Goal: Task Accomplishment & Management: Complete application form

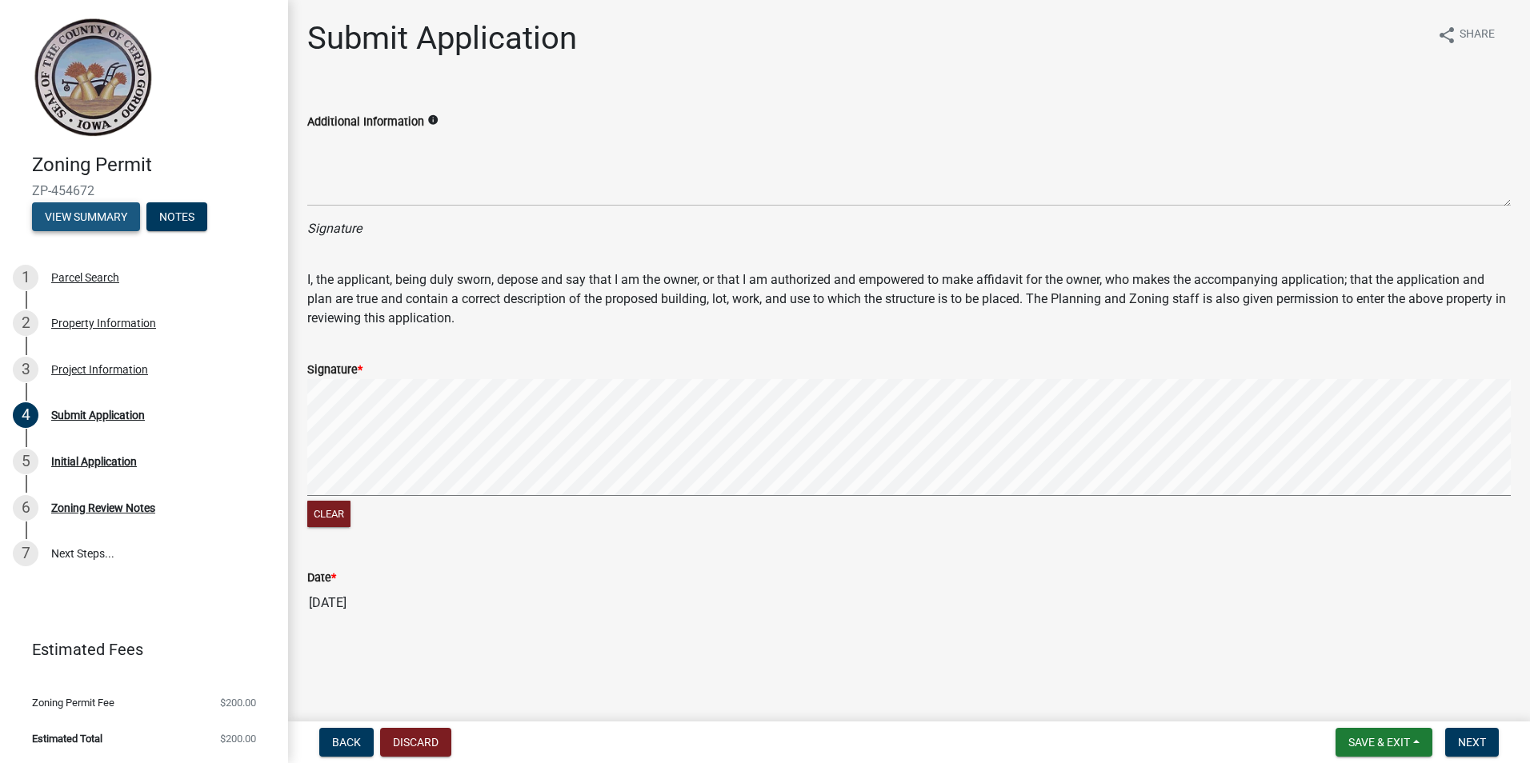
click at [94, 223] on button "View Summary" at bounding box center [86, 216] width 108 height 29
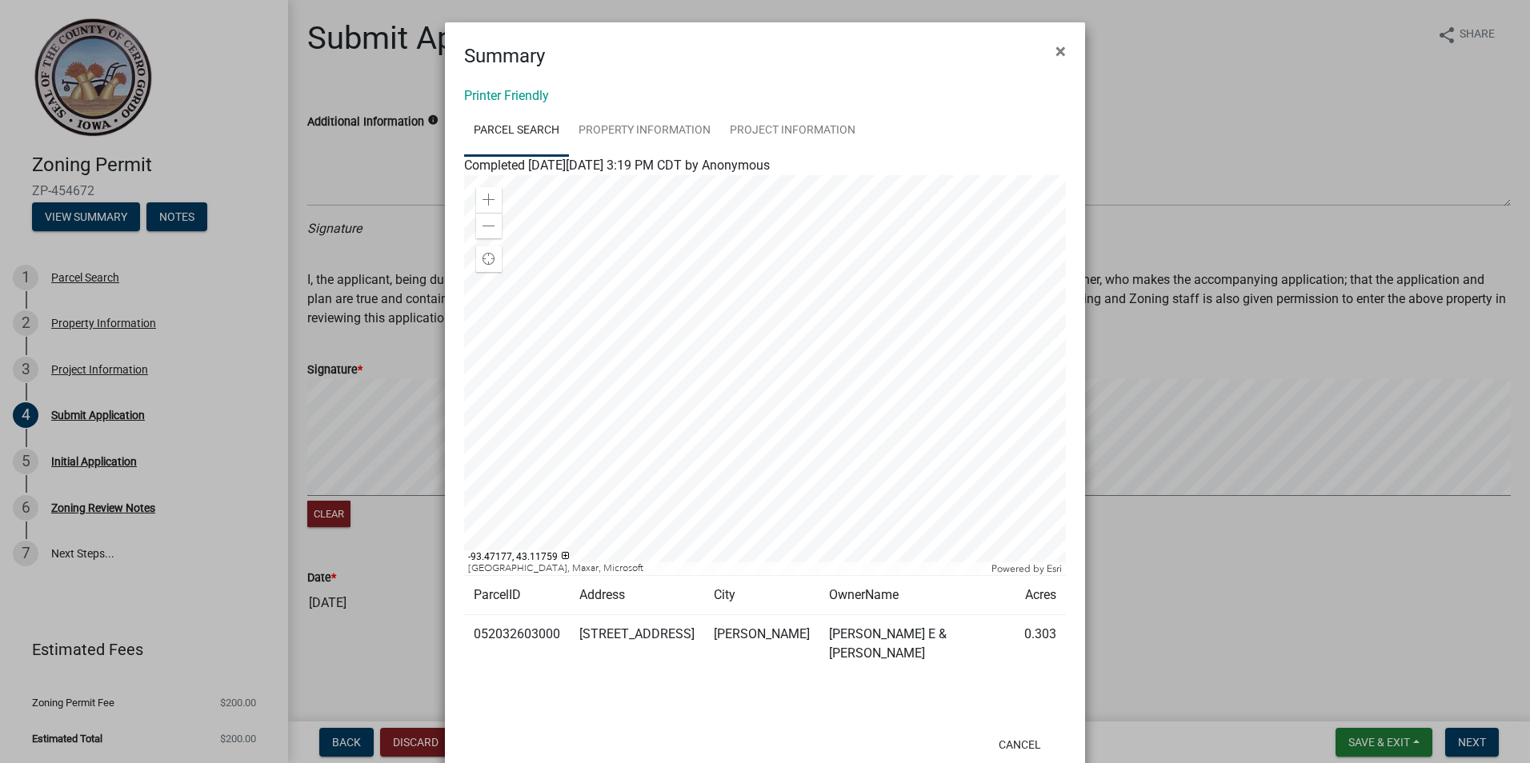
scroll to position [23, 0]
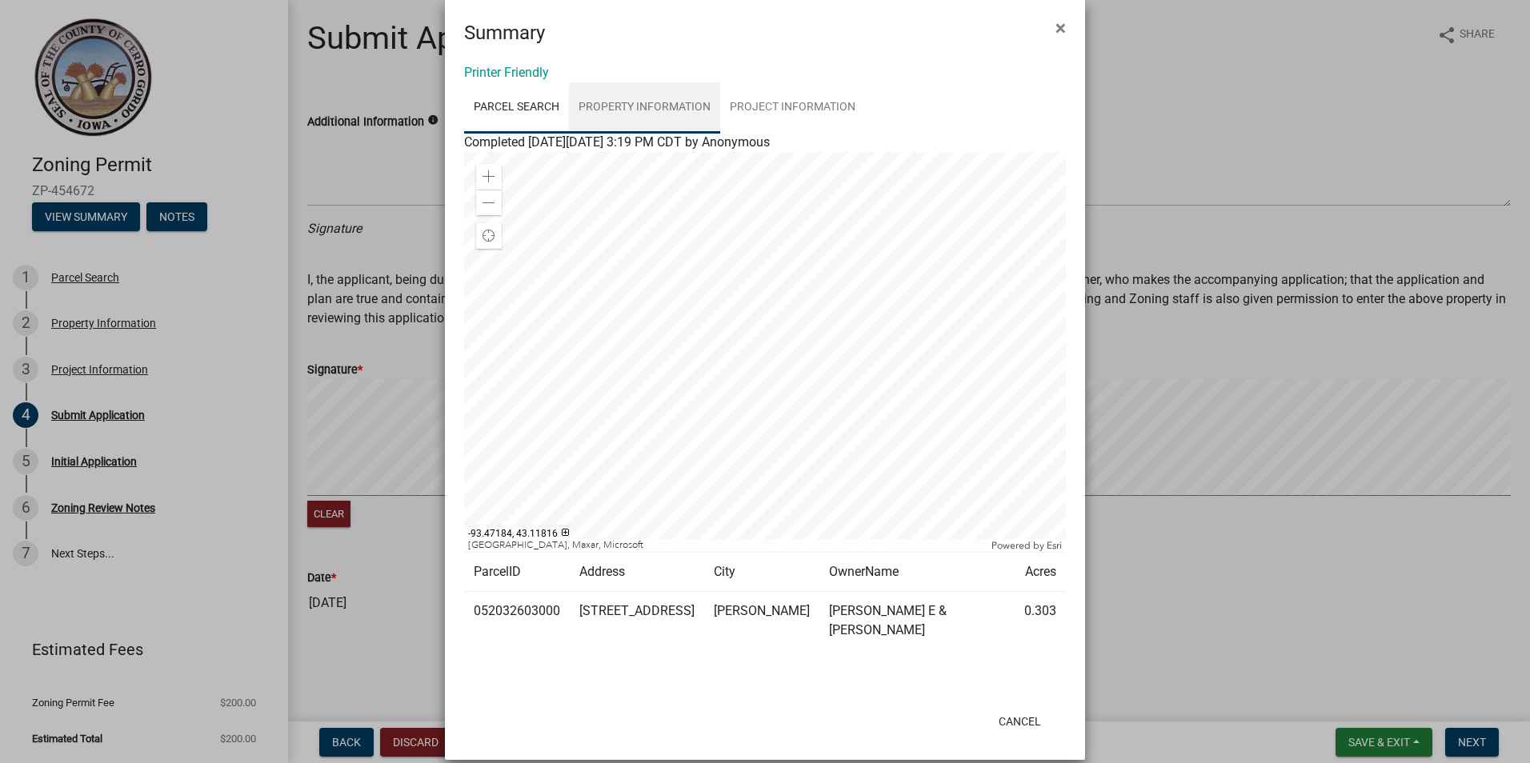
click at [614, 106] on link "Property Information" at bounding box center [644, 107] width 151 height 51
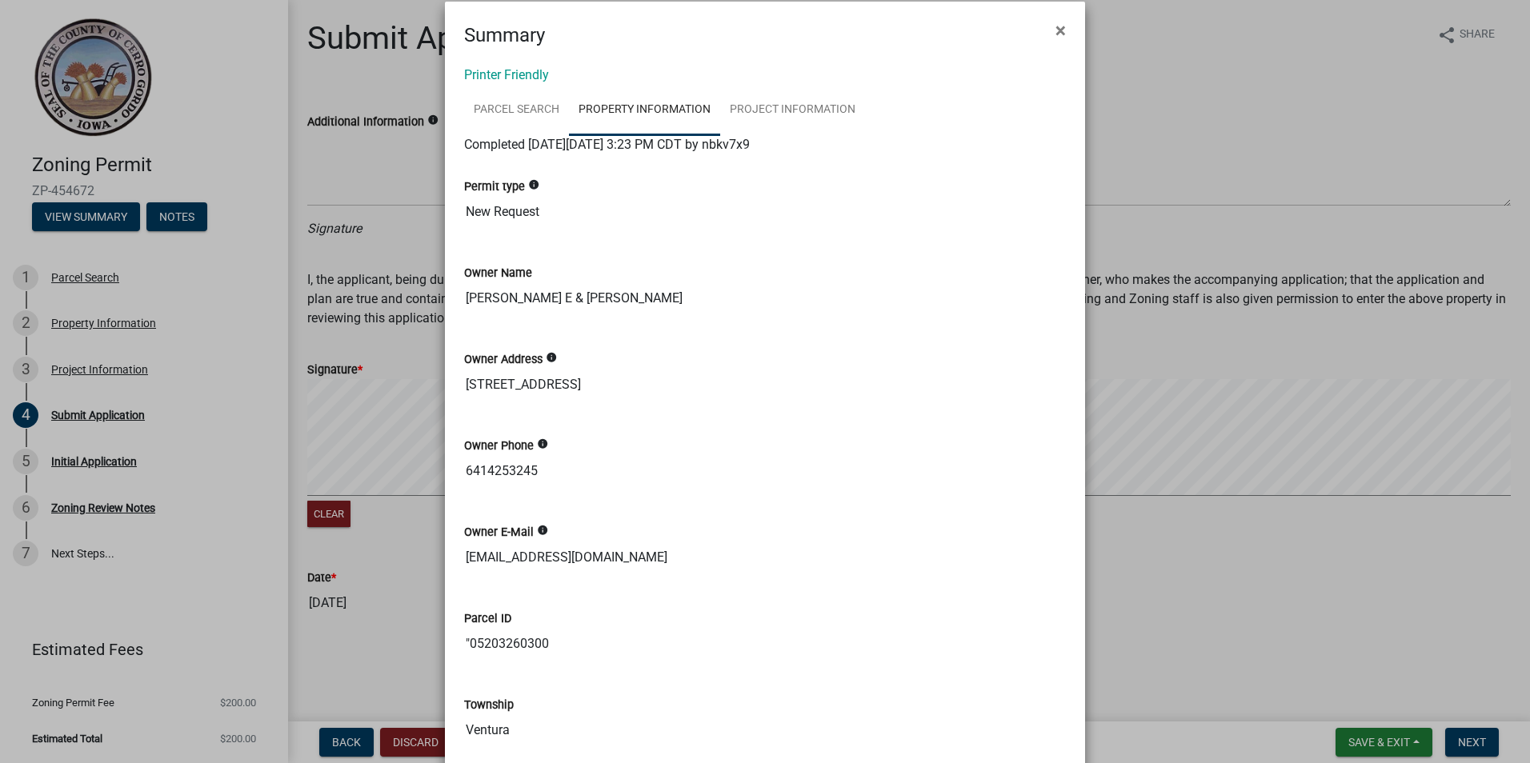
scroll to position [0, 0]
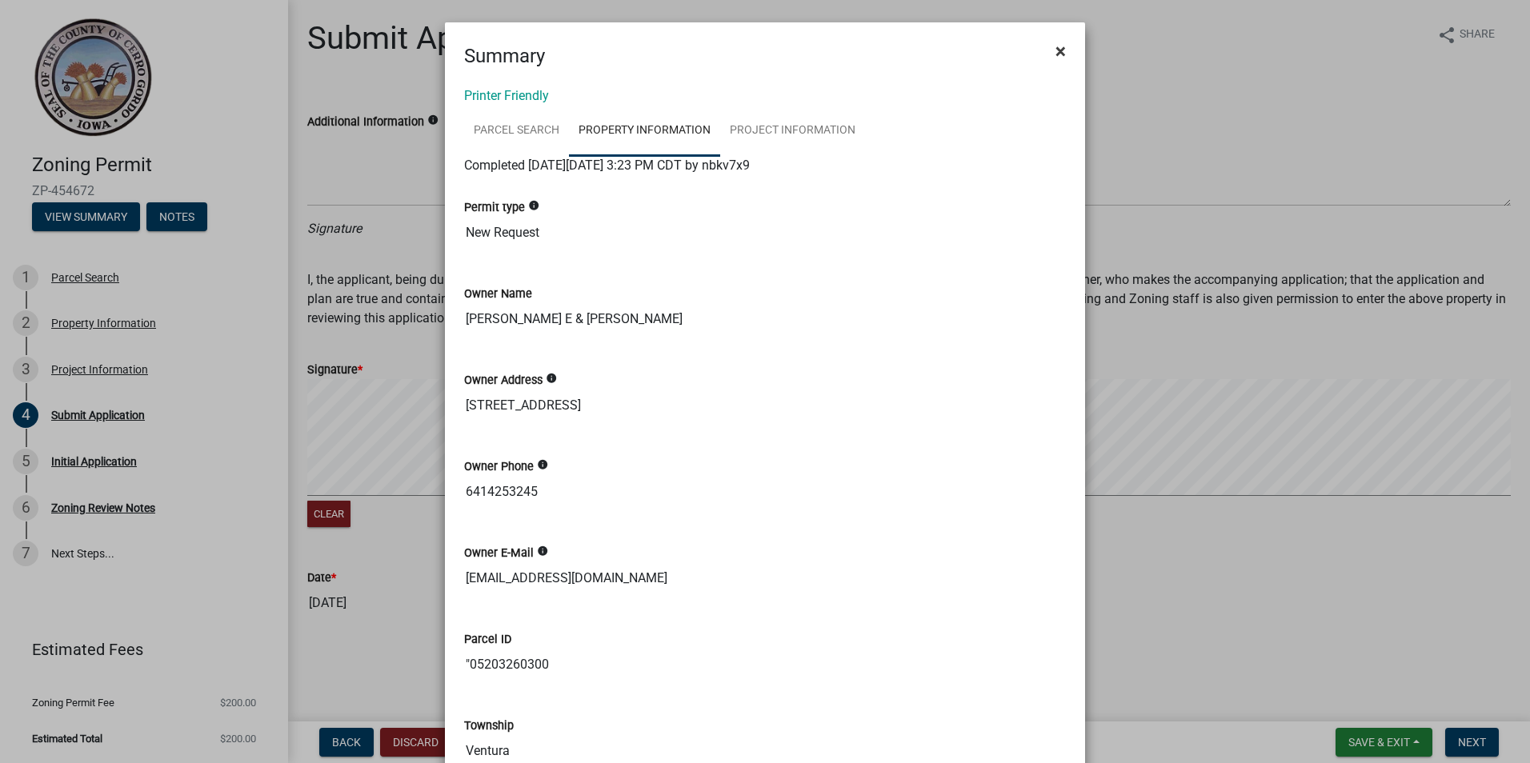
click at [1047, 53] on button "×" at bounding box center [1061, 51] width 36 height 45
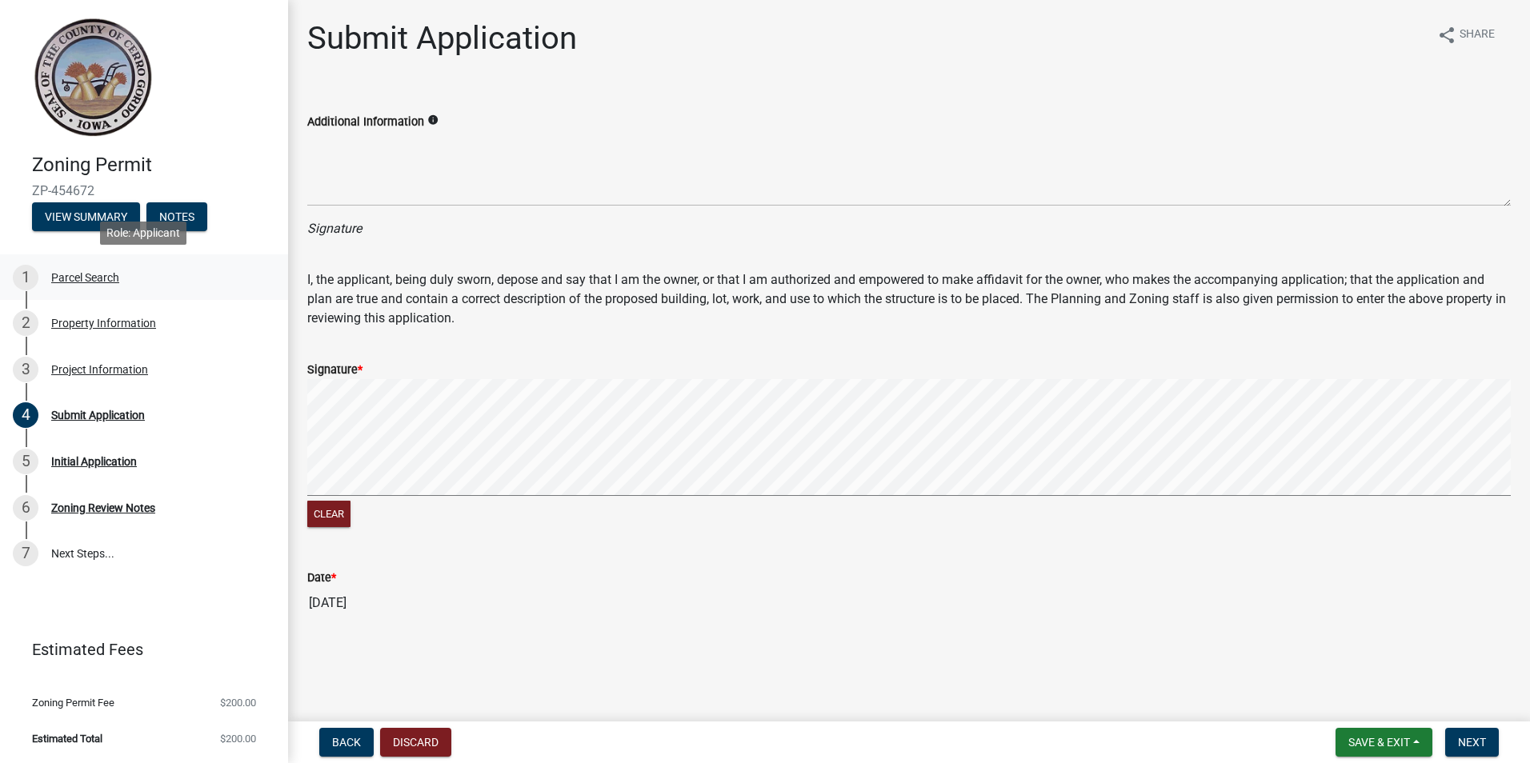
click at [68, 275] on div "Parcel Search" at bounding box center [85, 277] width 68 height 11
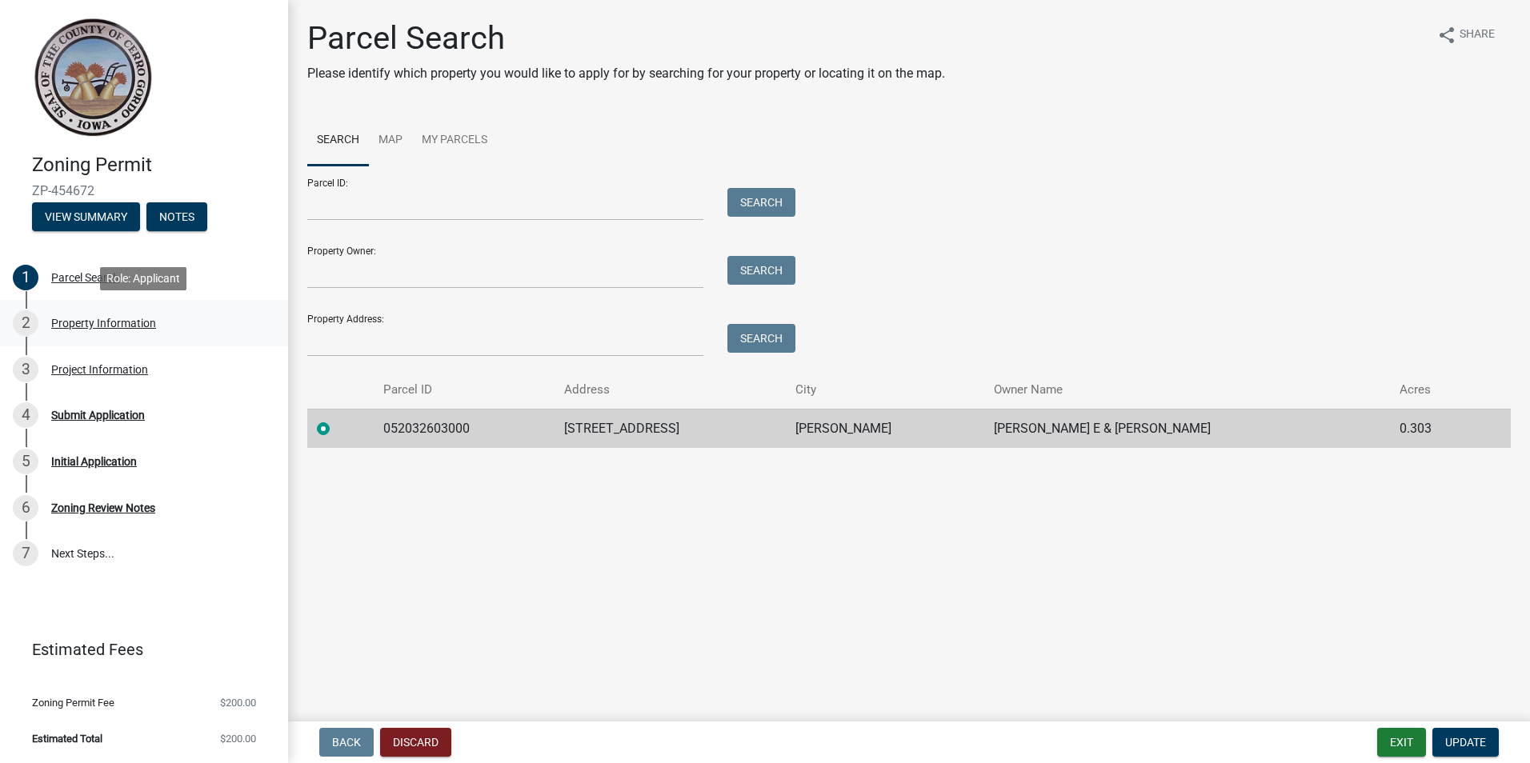
click at [78, 326] on div "Property Information" at bounding box center [103, 323] width 105 height 11
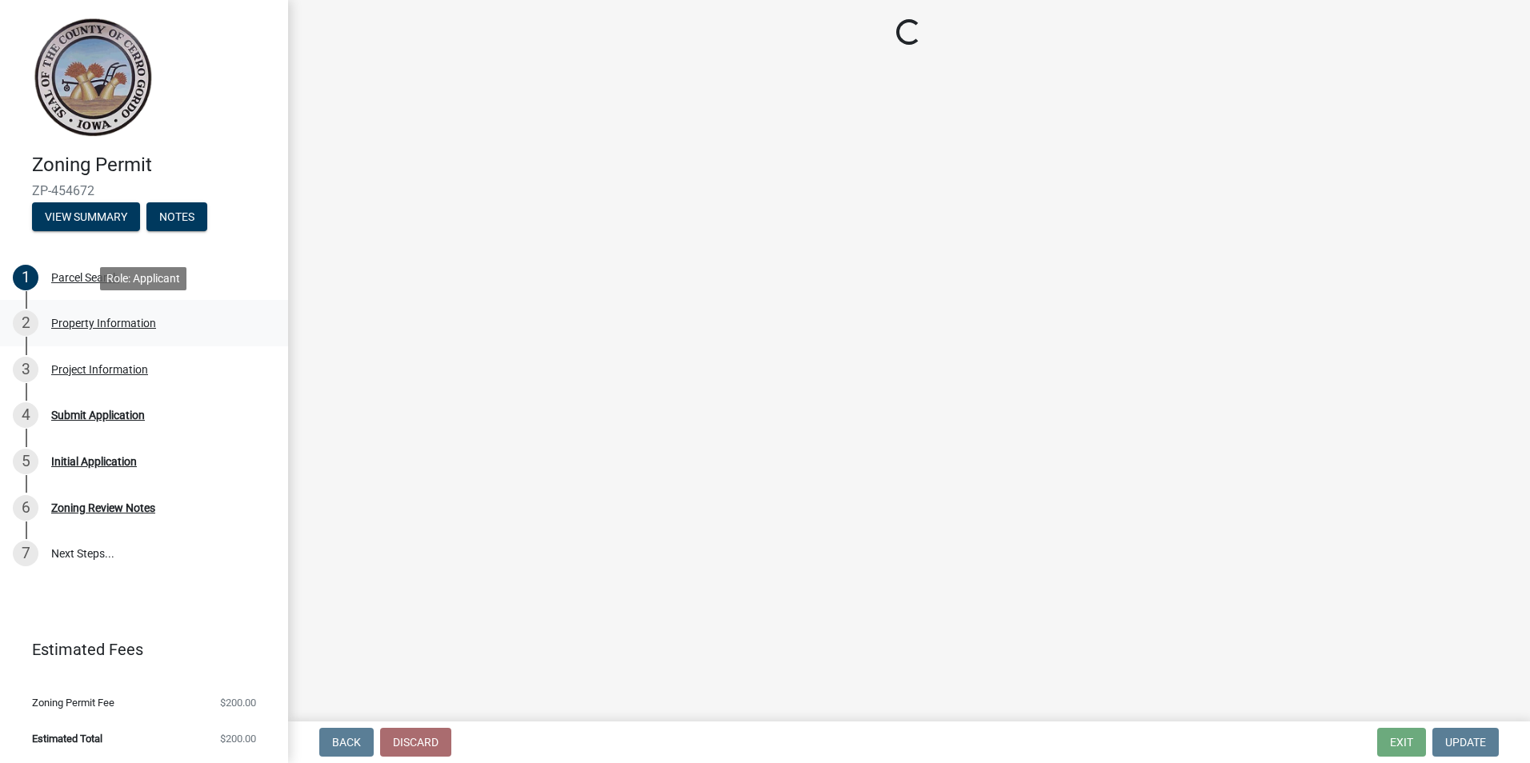
select select "7a5a2478-5b3b-459e-a372-388ca56f6284"
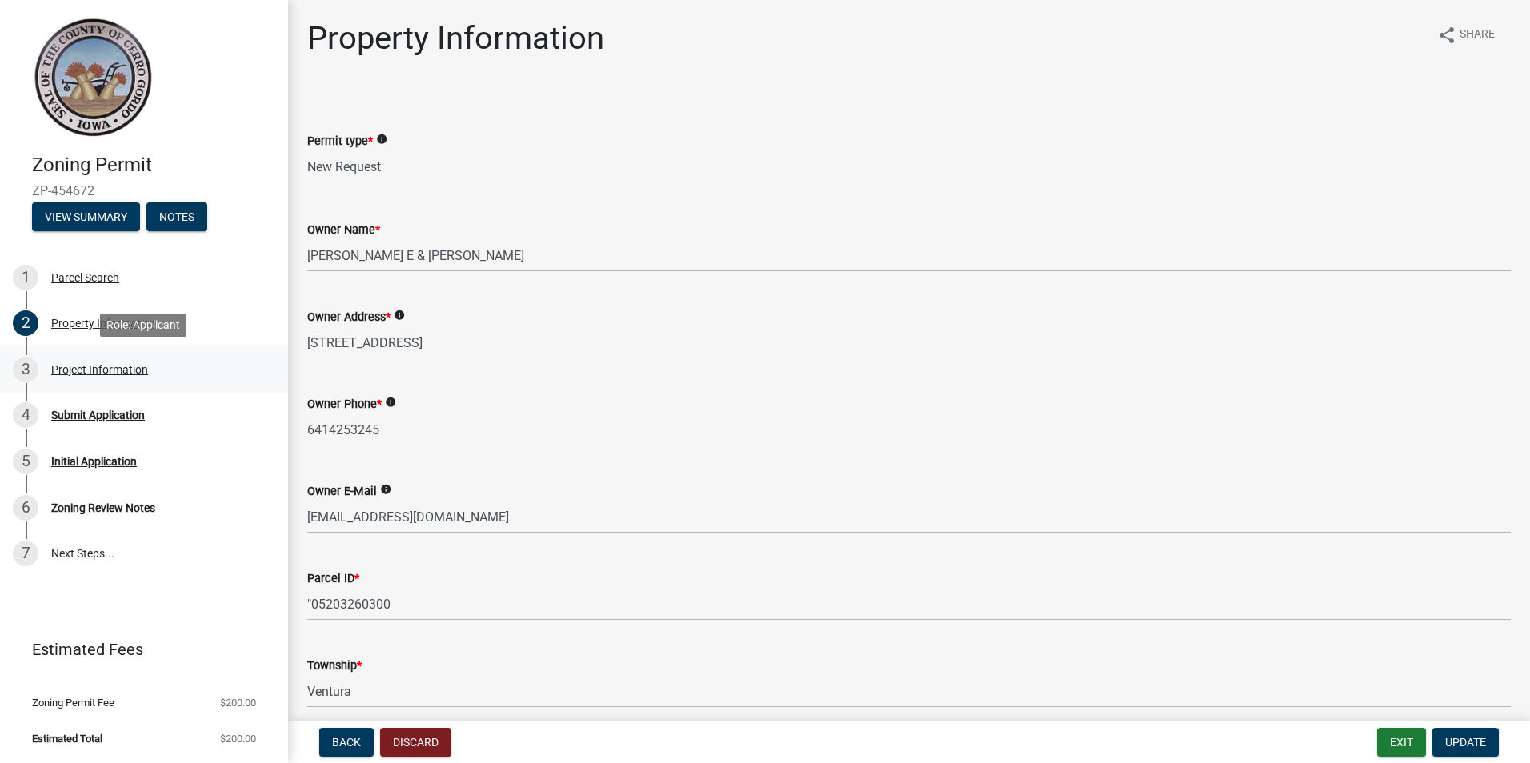
click at [81, 366] on div "Project Information" at bounding box center [99, 369] width 97 height 11
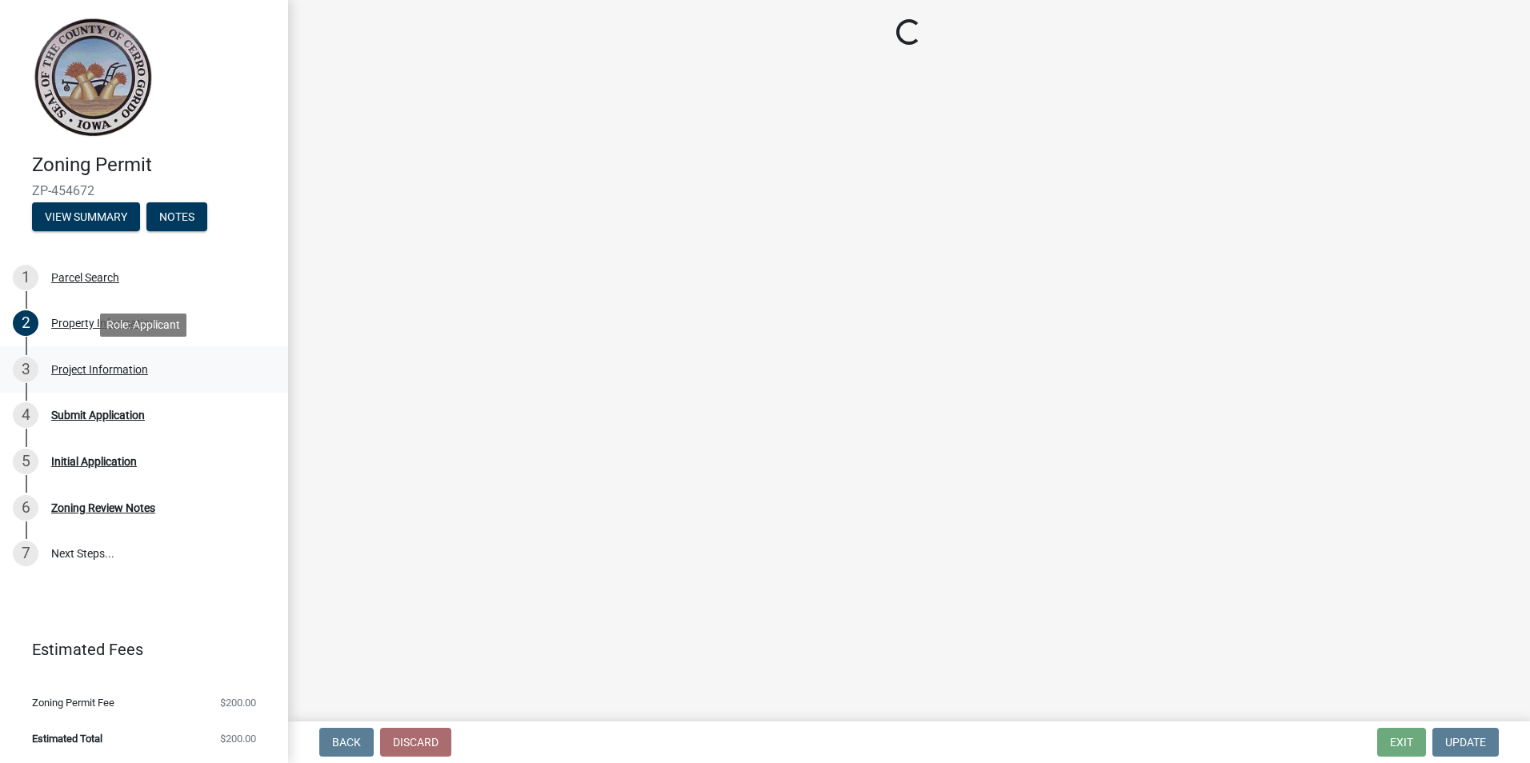
select select "e7334964-b5fd-4c79-b220-0b529d16c100"
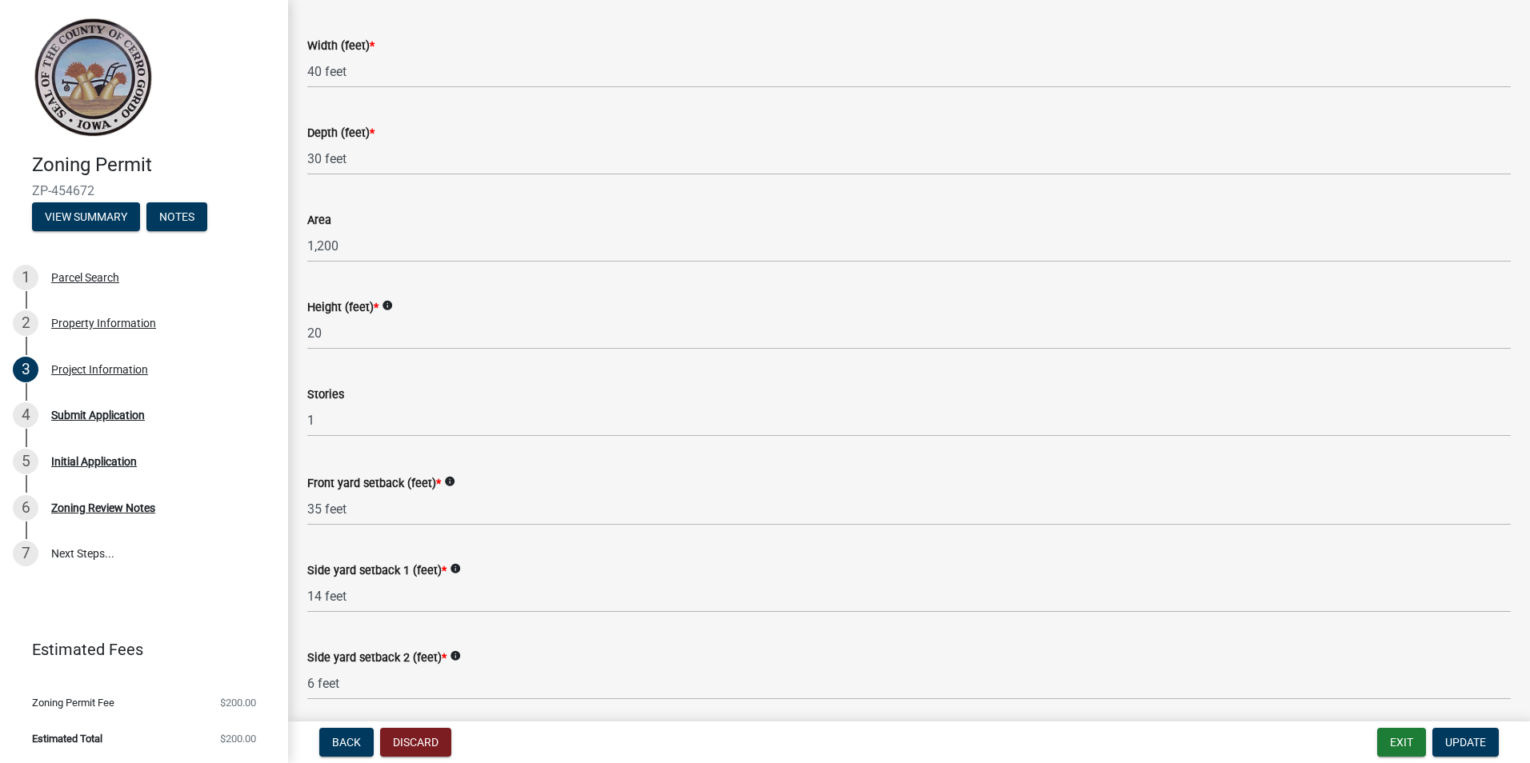
scroll to position [1128, 0]
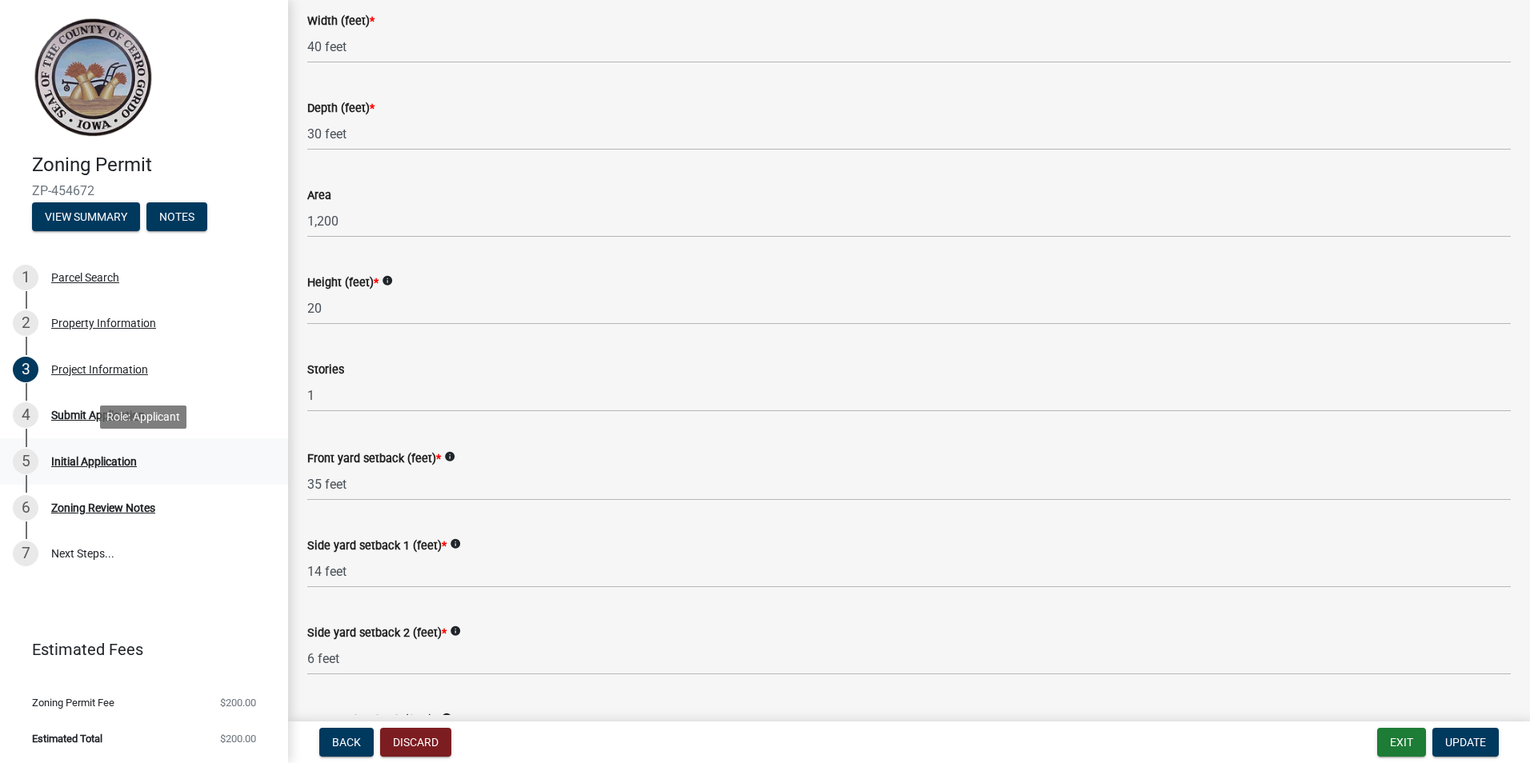
click at [110, 458] on div "Initial Application" at bounding box center [94, 461] width 86 height 11
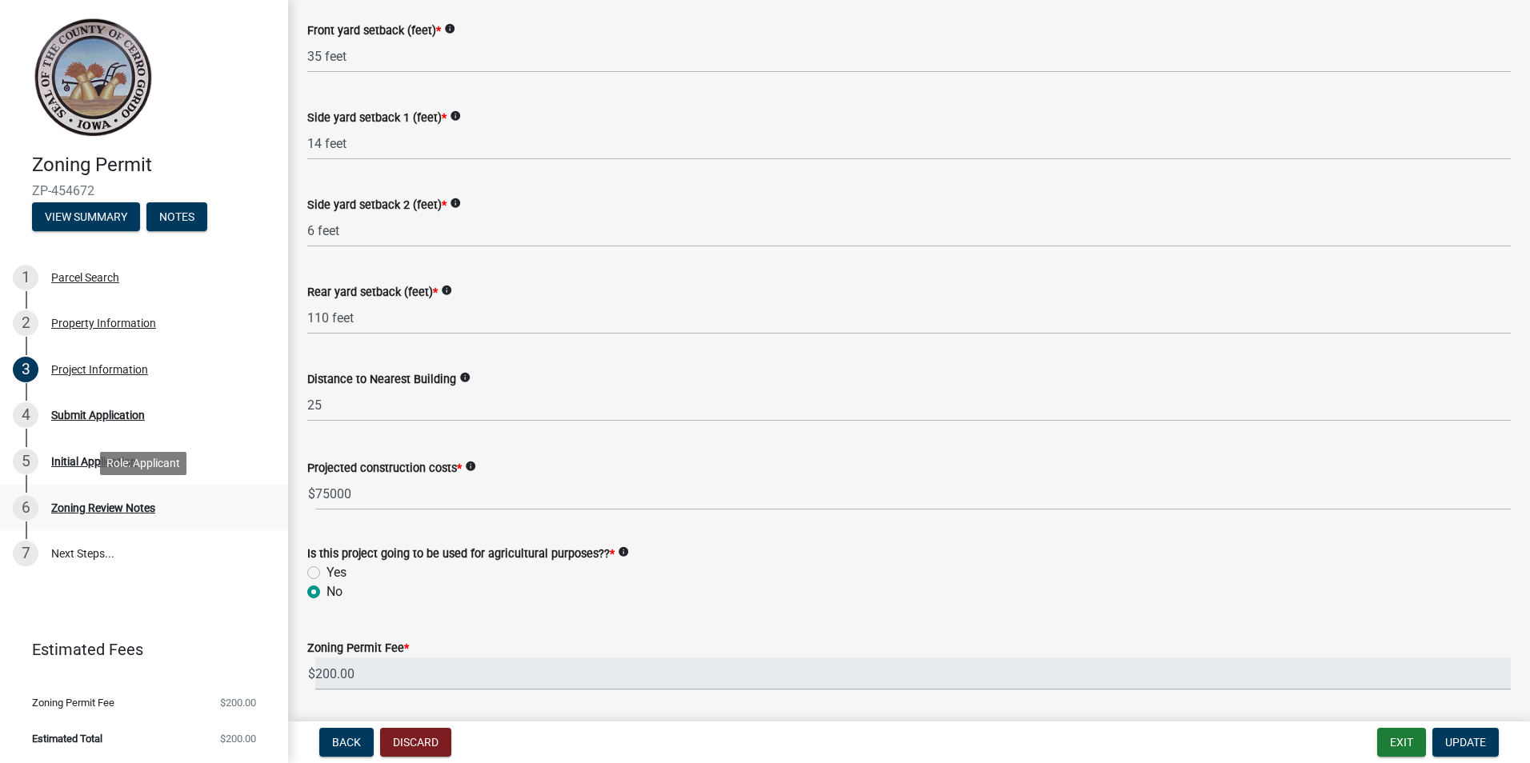
scroll to position [1528, 0]
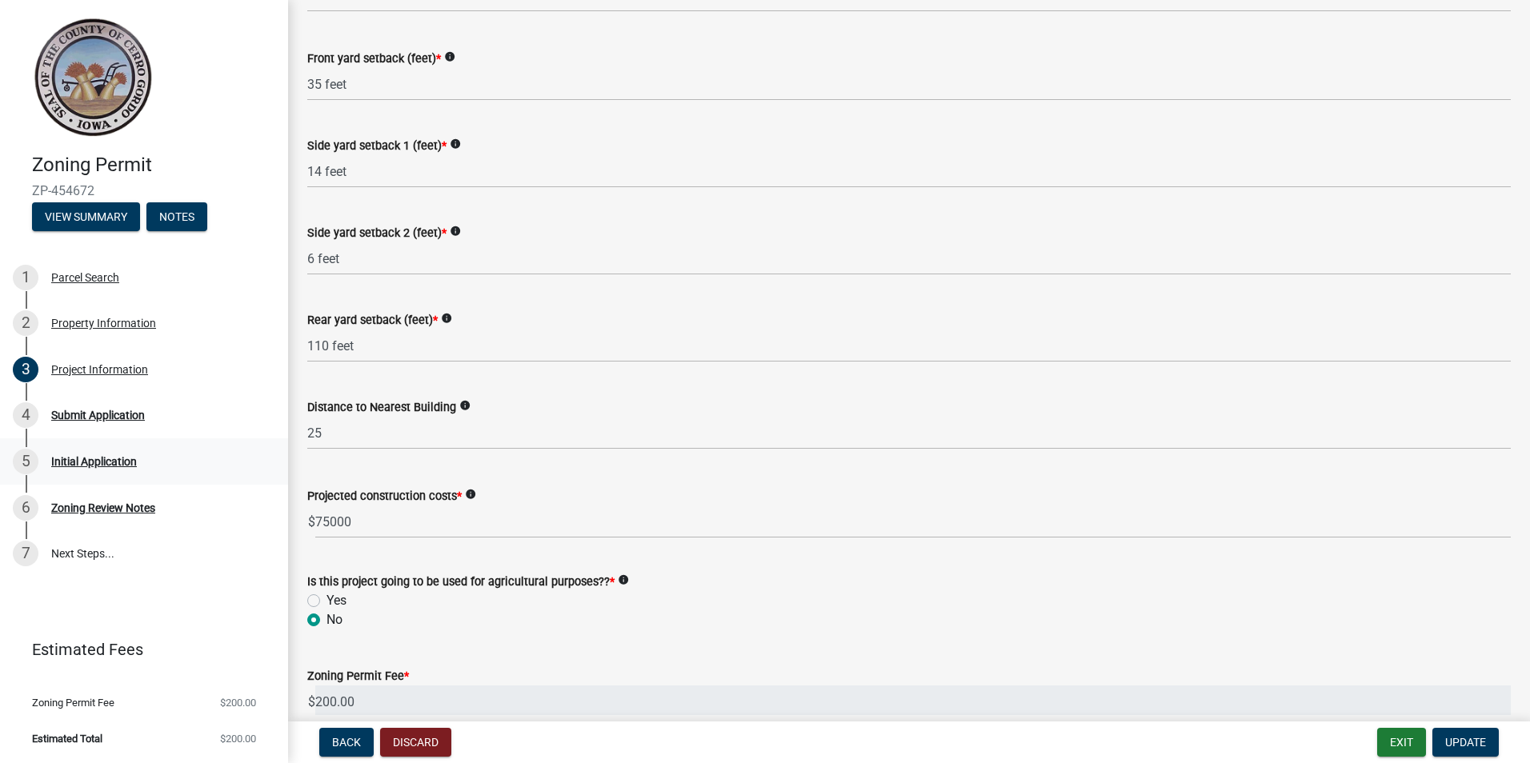
click at [74, 456] on div "Initial Application" at bounding box center [94, 461] width 86 height 11
click at [60, 503] on div "Zoning Review Notes" at bounding box center [103, 508] width 104 height 11
click at [189, 218] on button "Notes" at bounding box center [176, 216] width 61 height 29
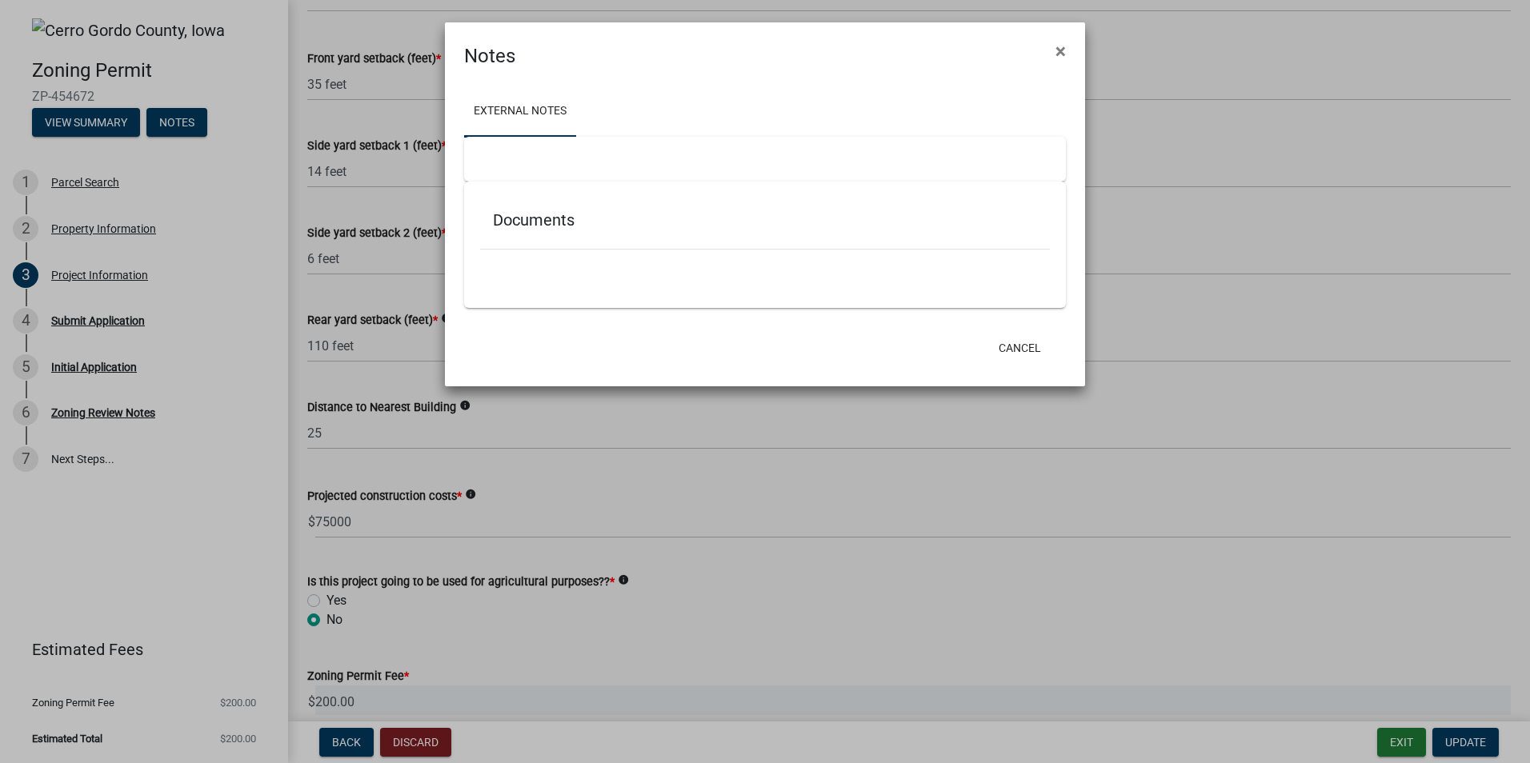
click at [86, 127] on ngb-modal-window "Notes × External Notes Documents Cancel" at bounding box center [765, 381] width 1530 height 763
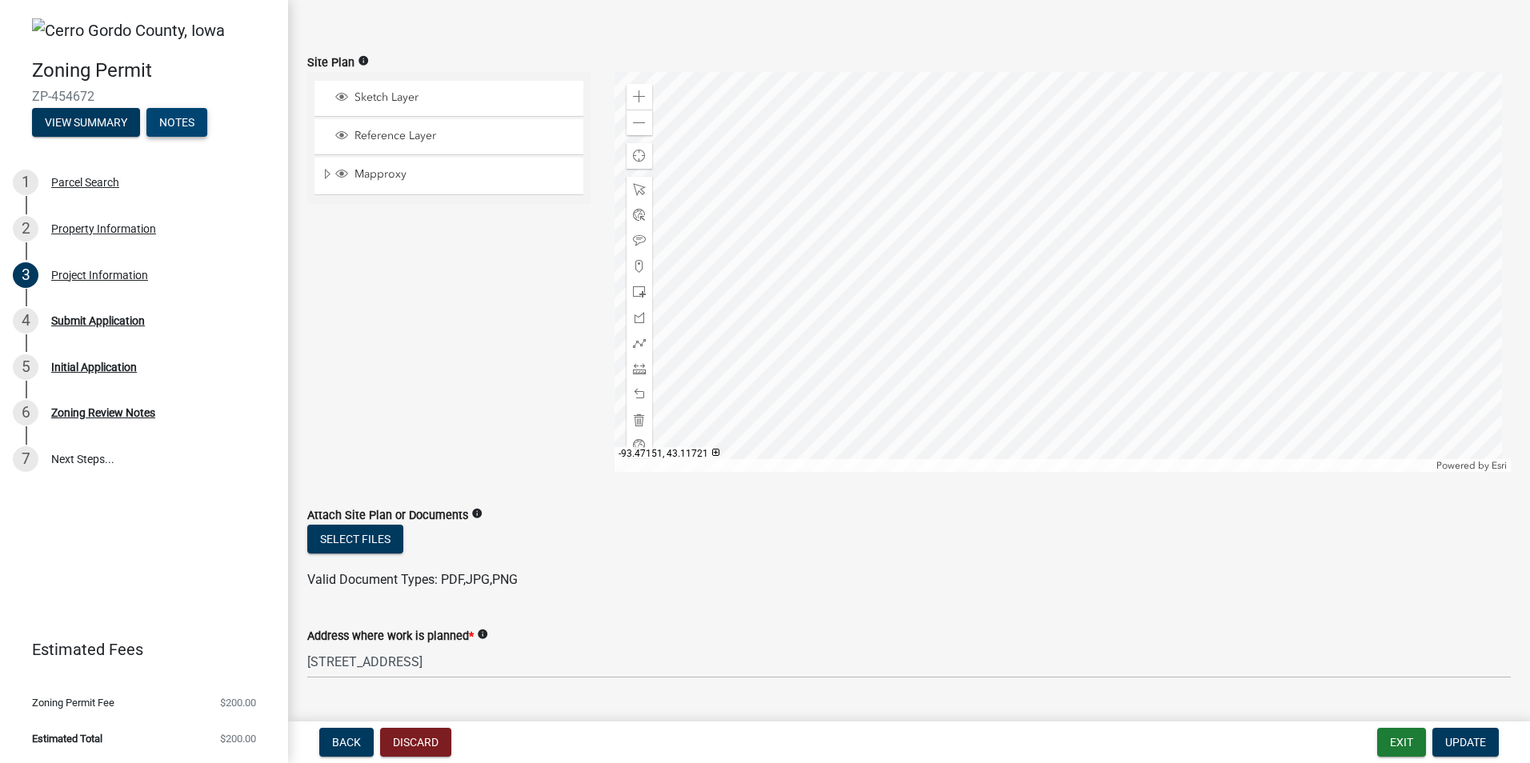
scroll to position [80, 0]
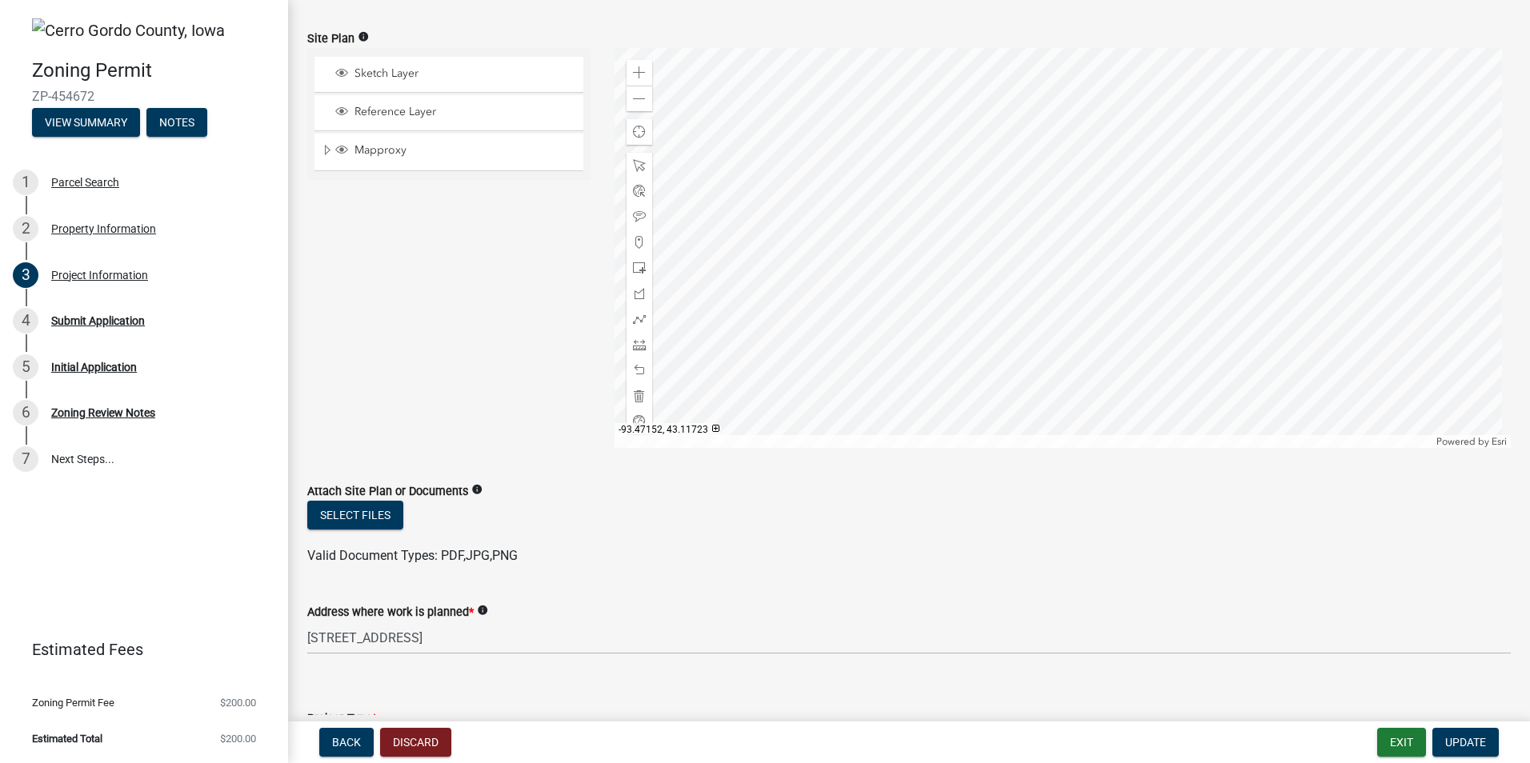
click at [1017, 364] on div at bounding box center [1063, 248] width 897 height 400
click at [1018, 330] on div at bounding box center [1063, 248] width 897 height 400
